Goal: Task Accomplishment & Management: Complete application form

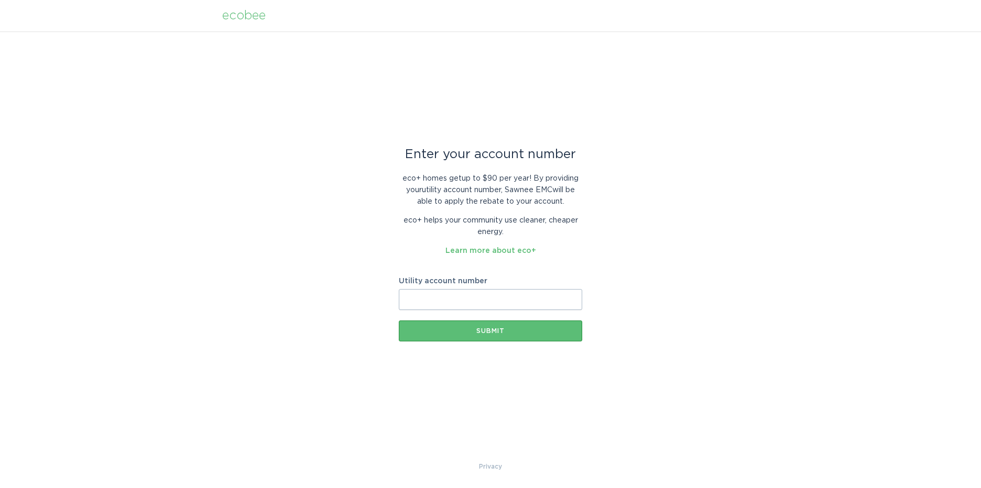
click at [498, 303] on input "Utility account number" at bounding box center [490, 299] width 183 height 21
paste input "2529768000"
type input "2529768000"
click at [497, 328] on div "Submit" at bounding box center [490, 331] width 173 height 6
